Goal: Check status: Check status

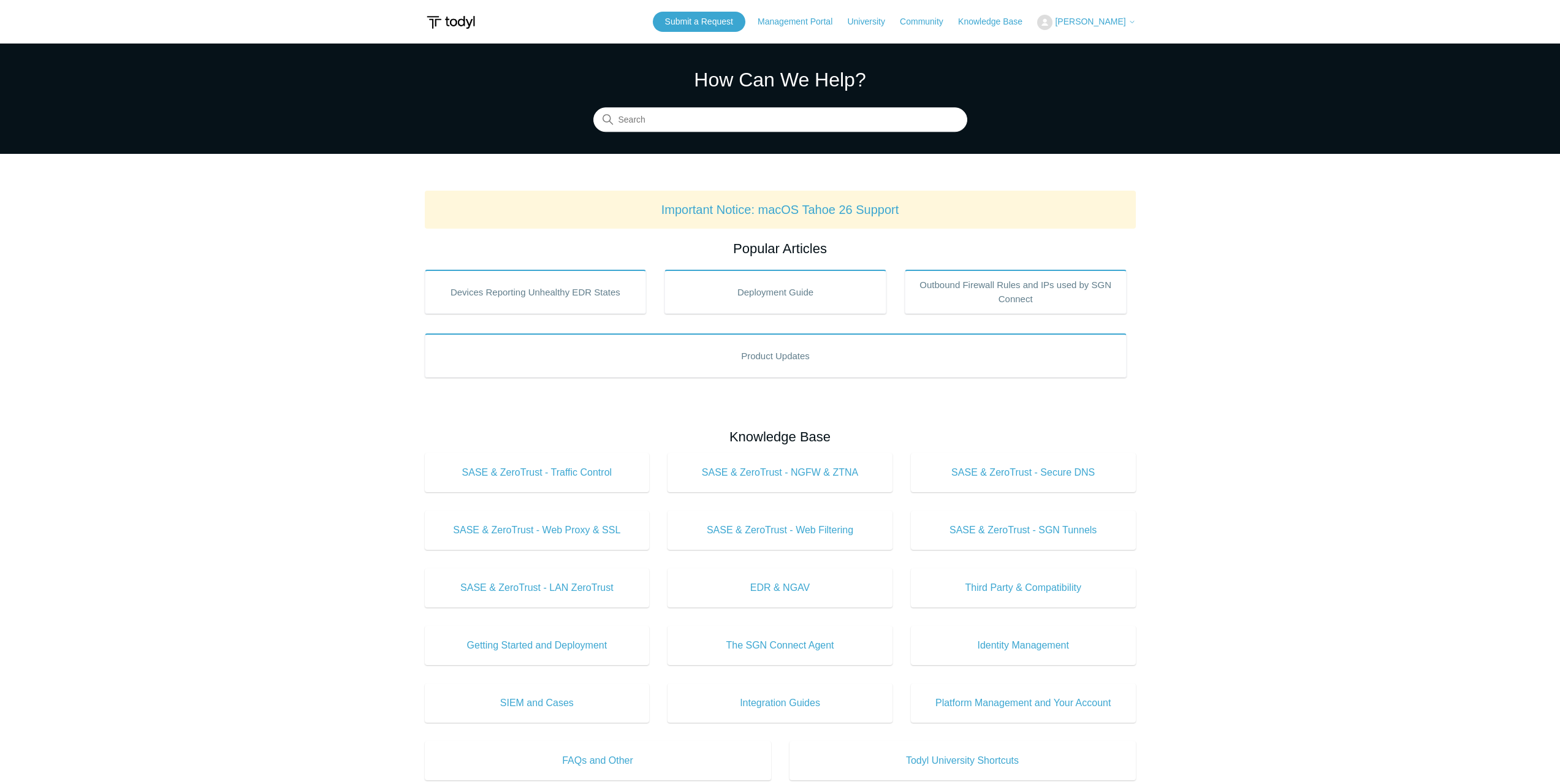
click at [1089, 18] on span "[PERSON_NAME]" at bounding box center [1090, 22] width 71 height 9
click at [1098, 50] on link "My Support Requests" at bounding box center [1097, 48] width 119 height 22
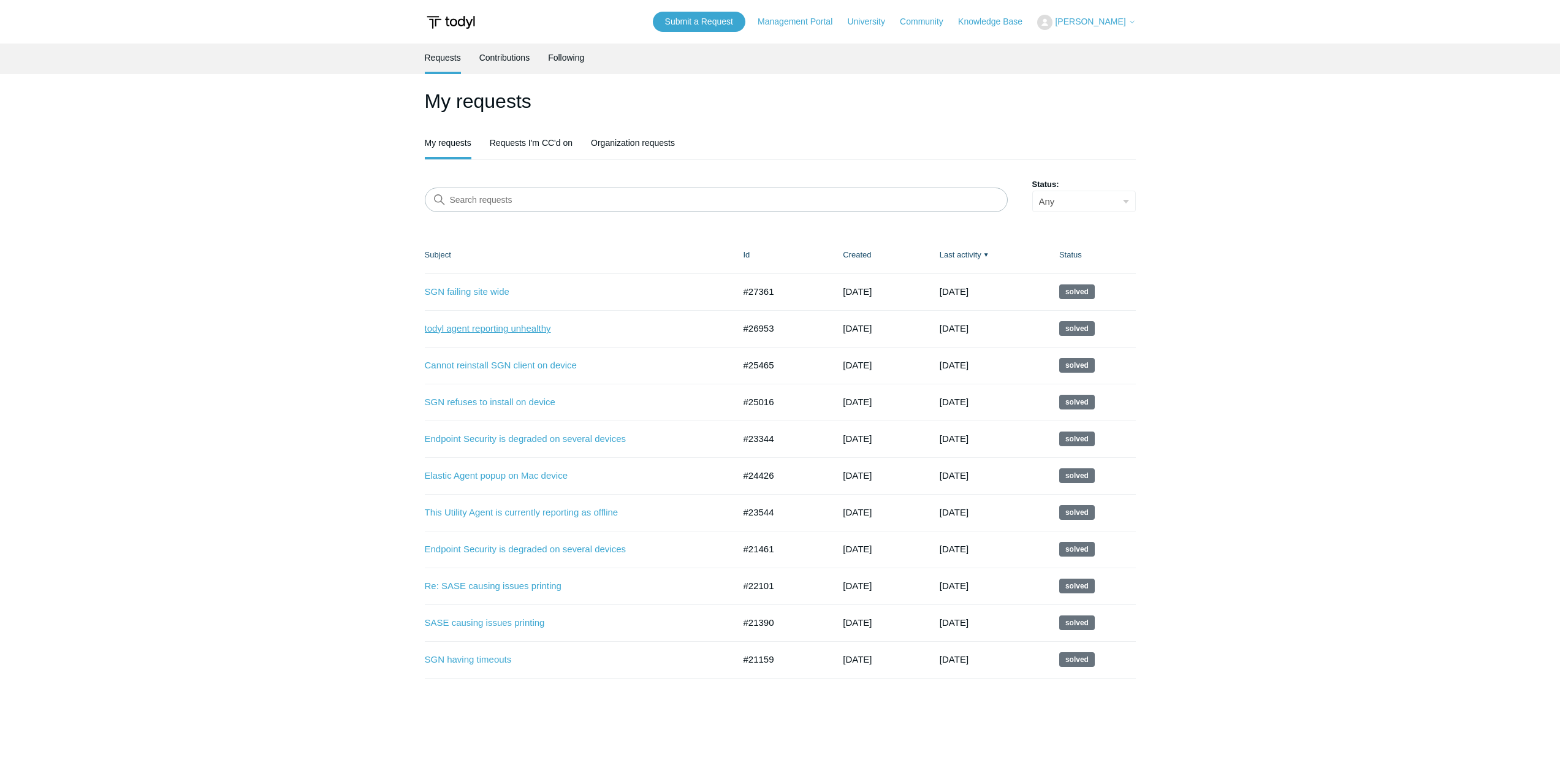
click at [536, 332] on link "todyl agent reporting unhealthy" at bounding box center [571, 328] width 292 height 14
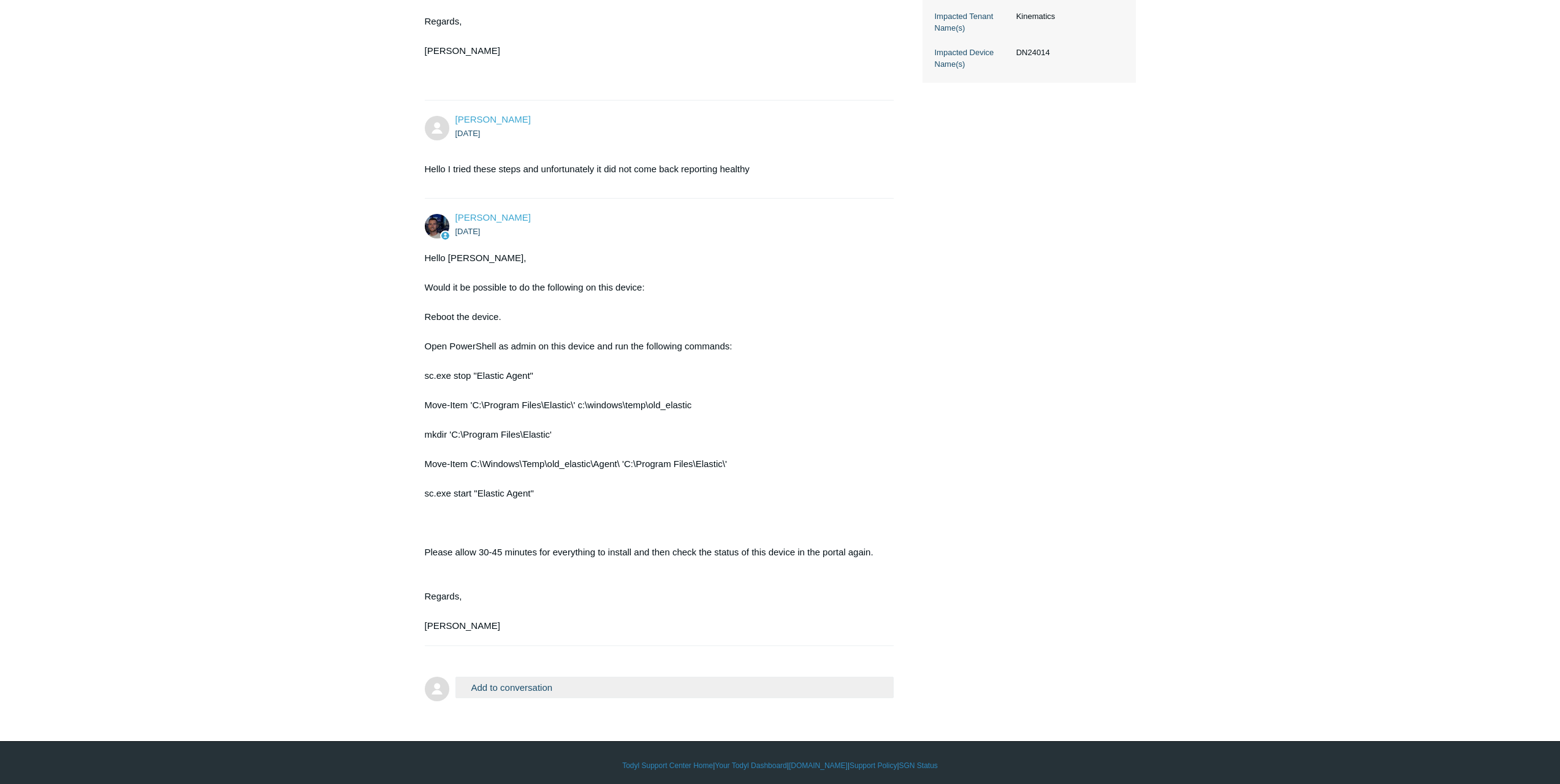
scroll to position [465, 0]
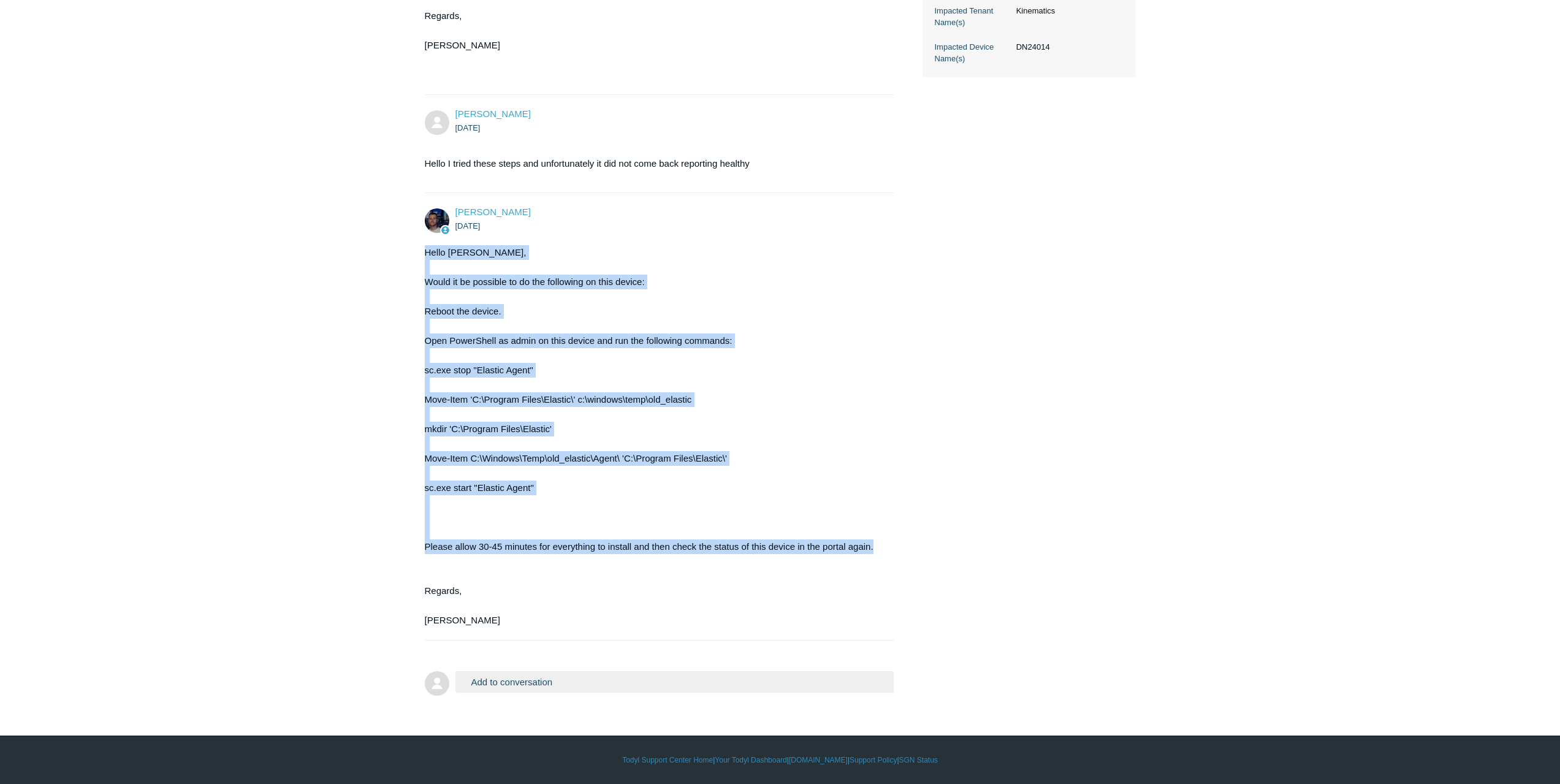
drag, startPoint x: 415, startPoint y: 249, endPoint x: 925, endPoint y: 551, distance: 592.7
click at [925, 551] on main "Requests Contributions Following Todyl Support Center My activities todyl agent…" at bounding box center [780, 138] width 1560 height 1121
copy div "Hello Rolando, Would it be possible to do the following on this device: Reboot …"
